Goal: Navigation & Orientation: Find specific page/section

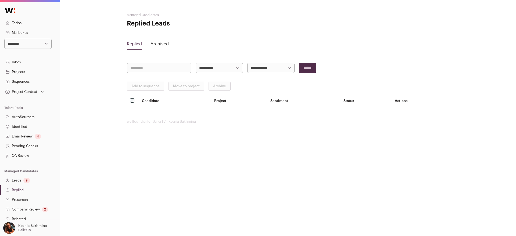
click at [17, 190] on link "Replied" at bounding box center [30, 190] width 60 height 10
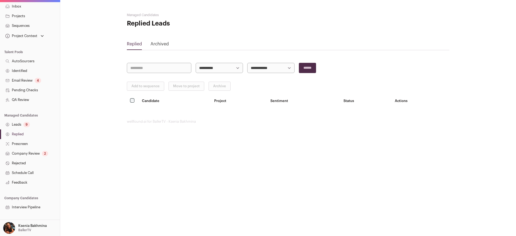
scroll to position [73, 0]
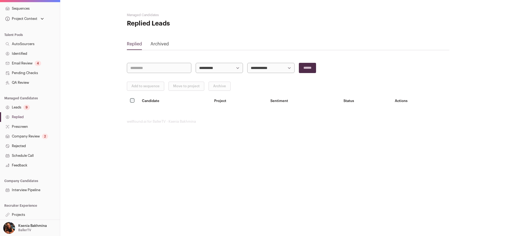
click at [20, 134] on link "Company Review 2" at bounding box center [30, 137] width 60 height 10
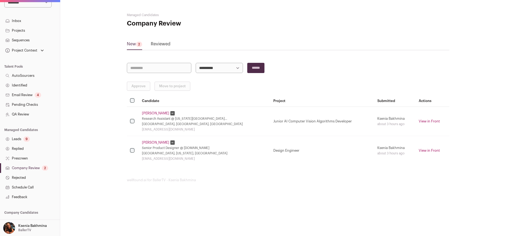
scroll to position [42, 0]
click at [19, 136] on link "Leads 9" at bounding box center [30, 139] width 60 height 10
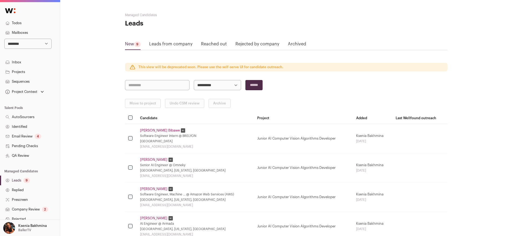
click at [21, 134] on link "Email Review 4" at bounding box center [30, 137] width 60 height 10
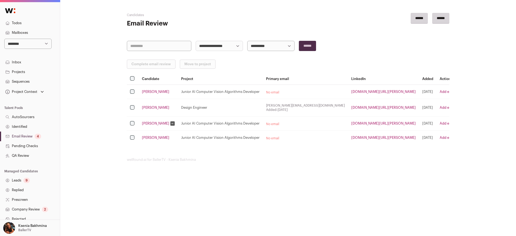
click at [16, 62] on link "Inbox" at bounding box center [30, 63] width 60 height 10
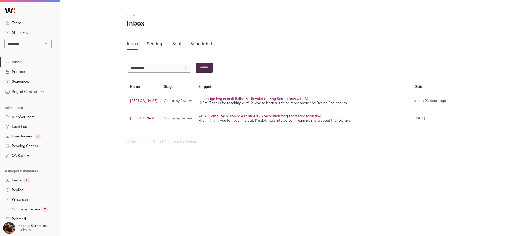
click at [153, 43] on link "Sending" at bounding box center [155, 44] width 17 height 4
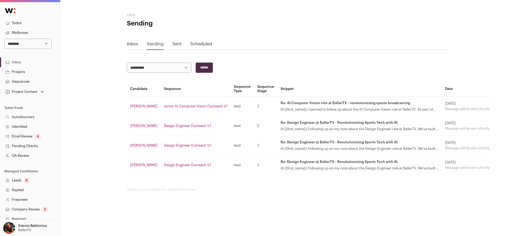
click at [172, 44] on link "Sent" at bounding box center [176, 44] width 9 height 4
